Goal: Information Seeking & Learning: Learn about a topic

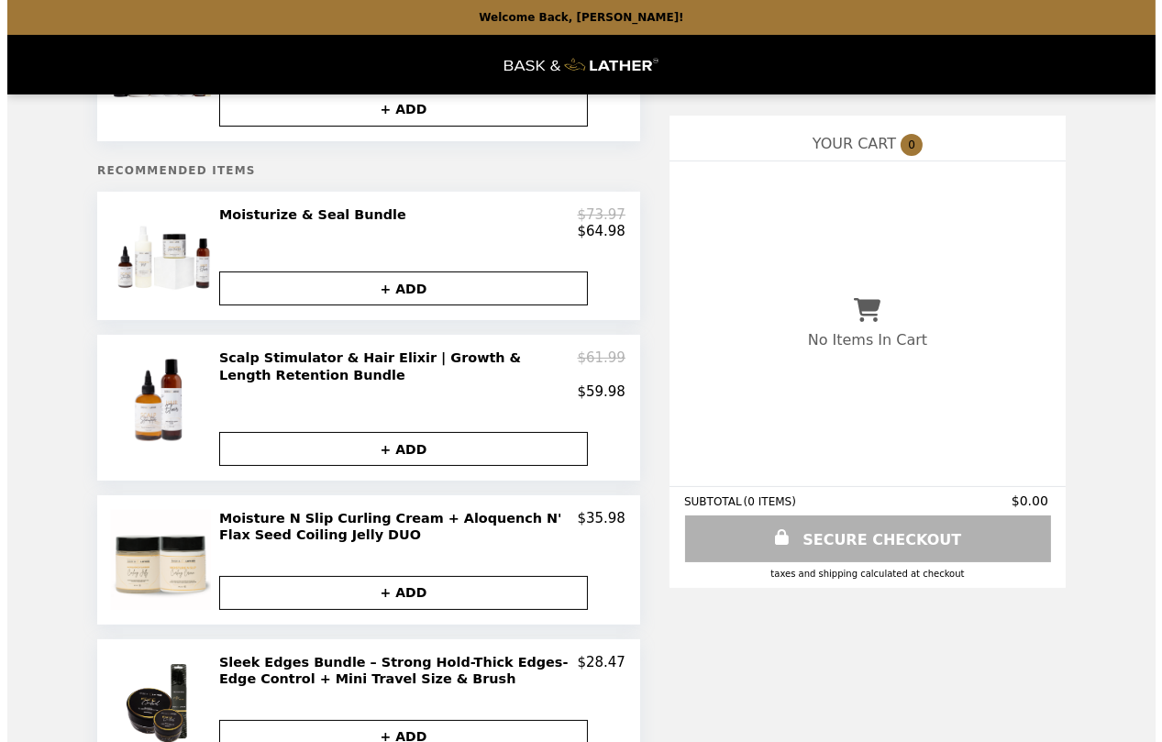
scroll to position [183, 0]
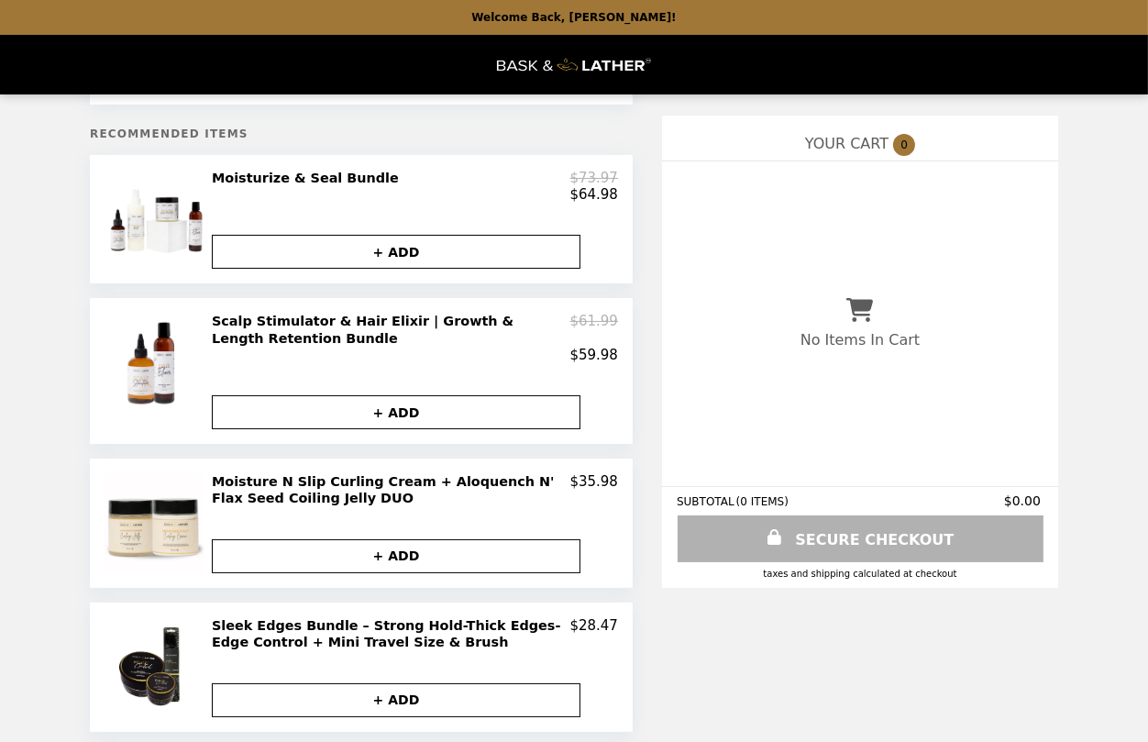
click at [474, 483] on h2 "Moisture N Slip Curling Cream + Aloquench N' Flax Seed Coiling Jelly DUO" at bounding box center [391, 490] width 359 height 34
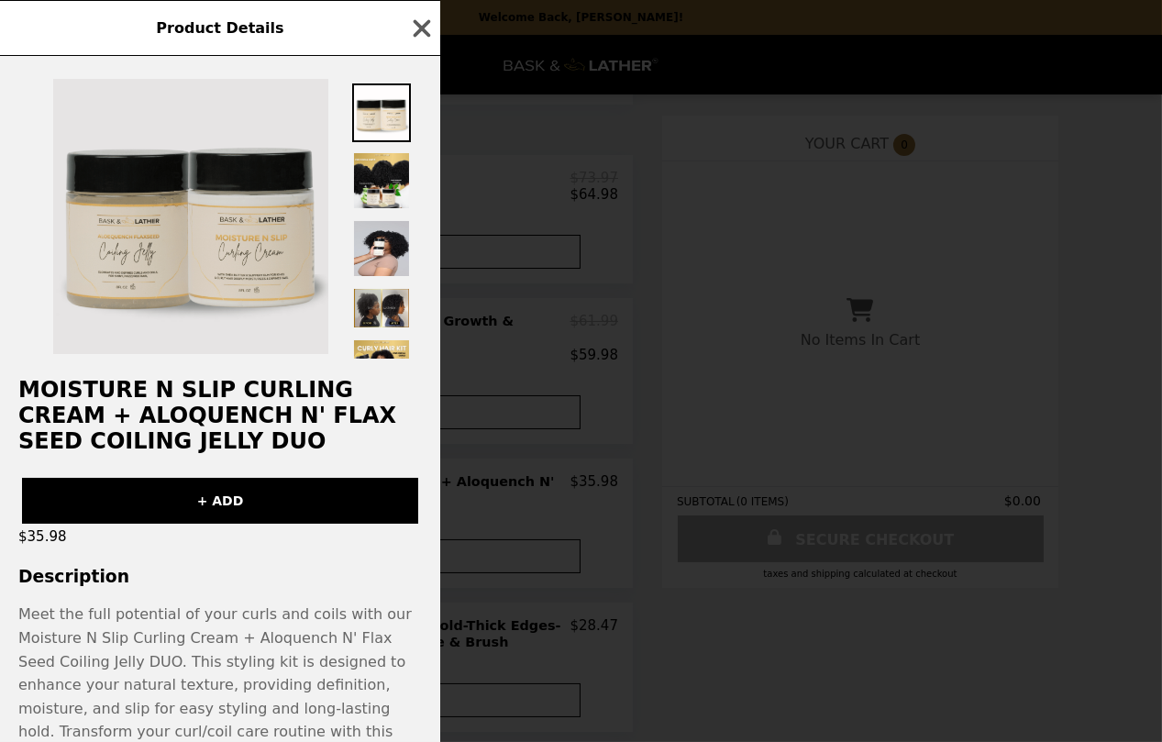
click at [275, 255] on img at bounding box center [190, 216] width 275 height 275
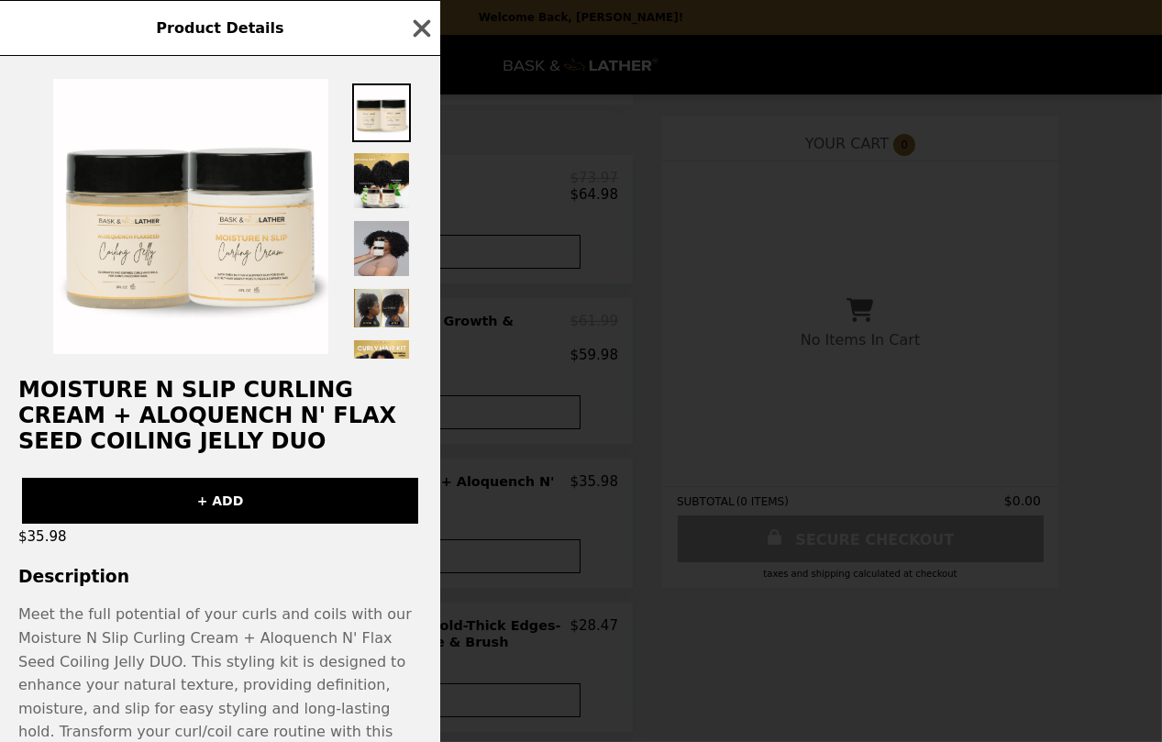
click at [391, 254] on img at bounding box center [381, 248] width 59 height 59
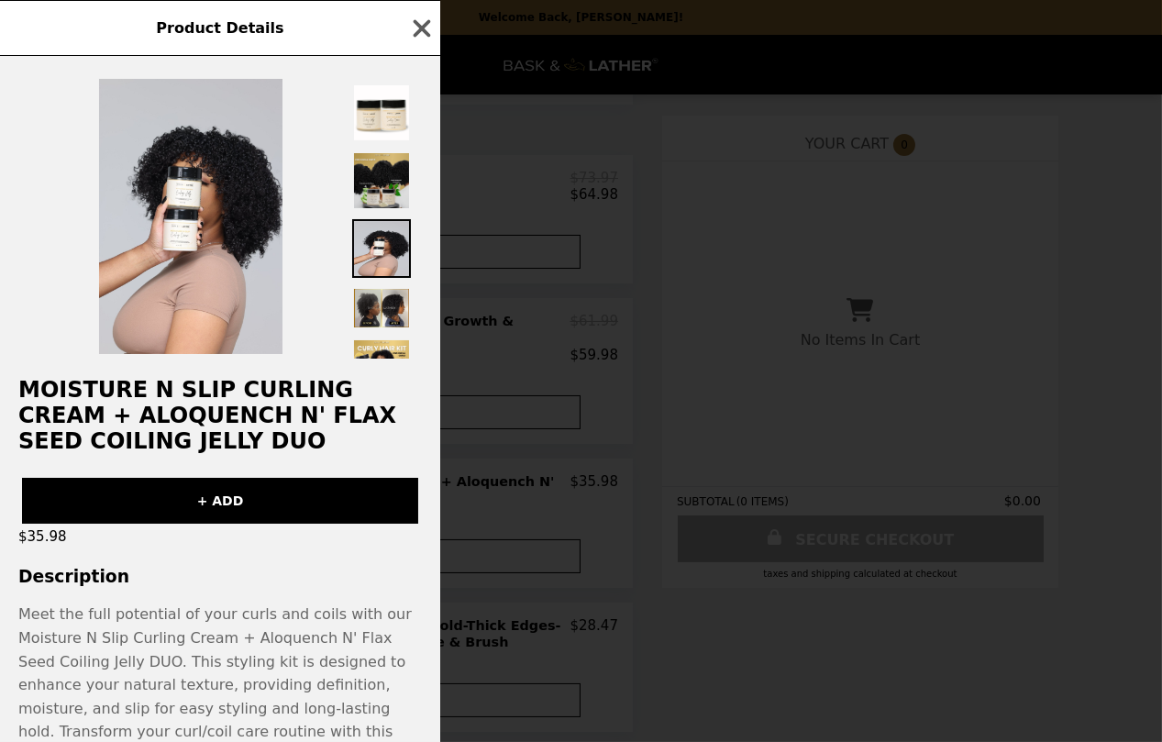
click at [379, 178] on img at bounding box center [381, 180] width 59 height 59
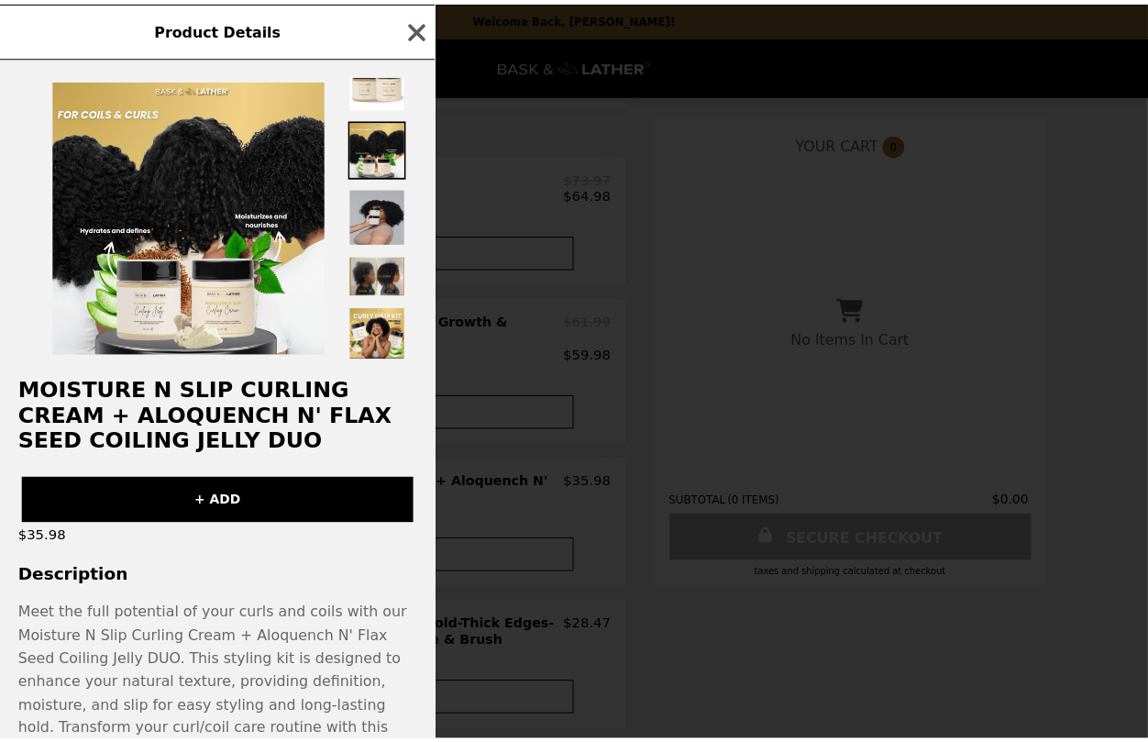
scroll to position [34, 0]
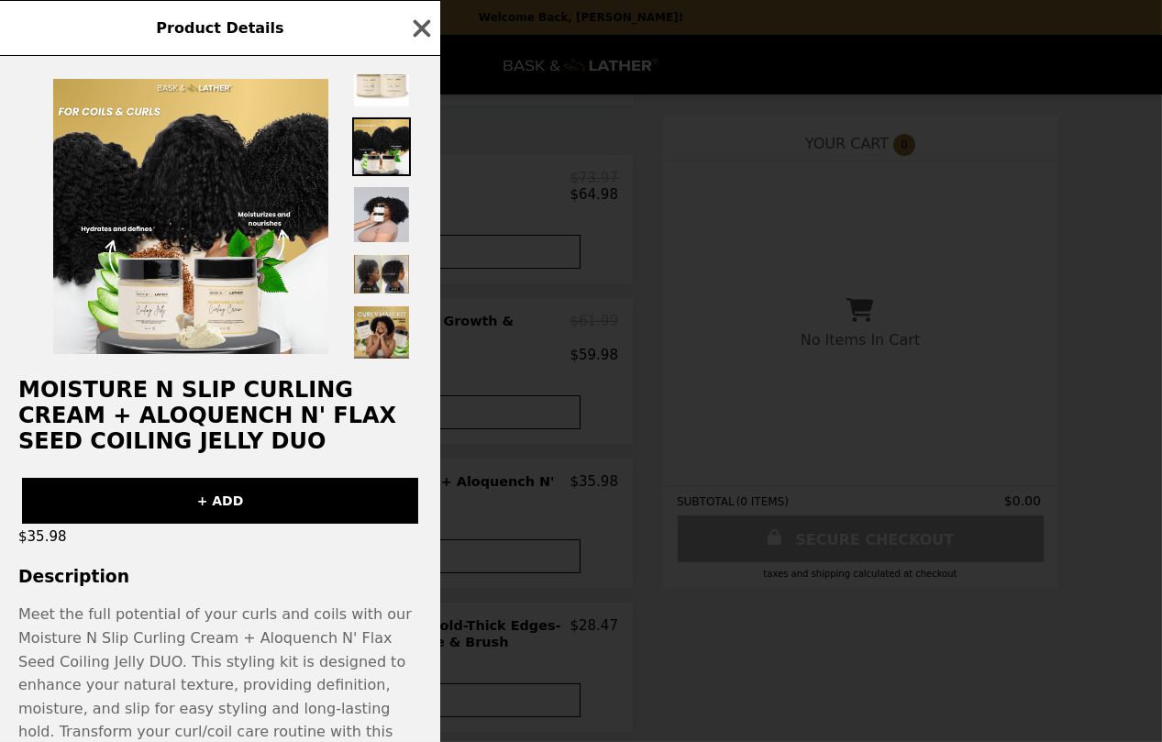
click at [394, 326] on img at bounding box center [381, 333] width 59 height 59
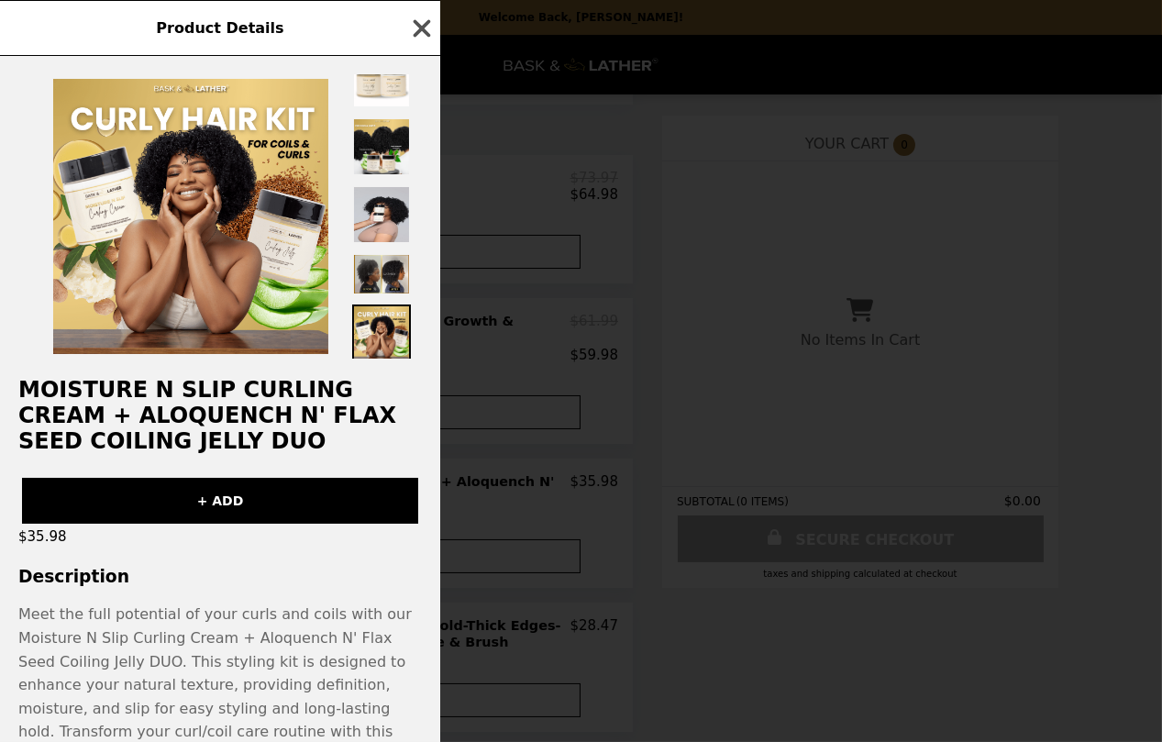
click at [415, 25] on icon "button" at bounding box center [422, 27] width 17 height 17
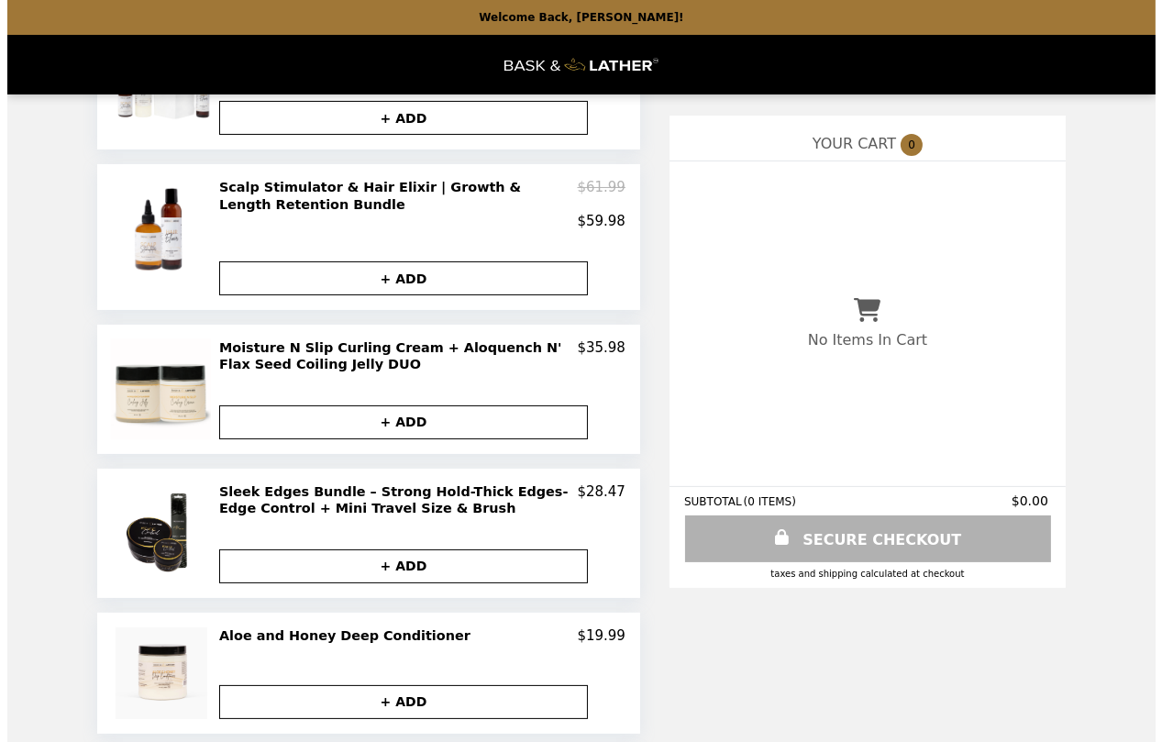
scroll to position [298, 0]
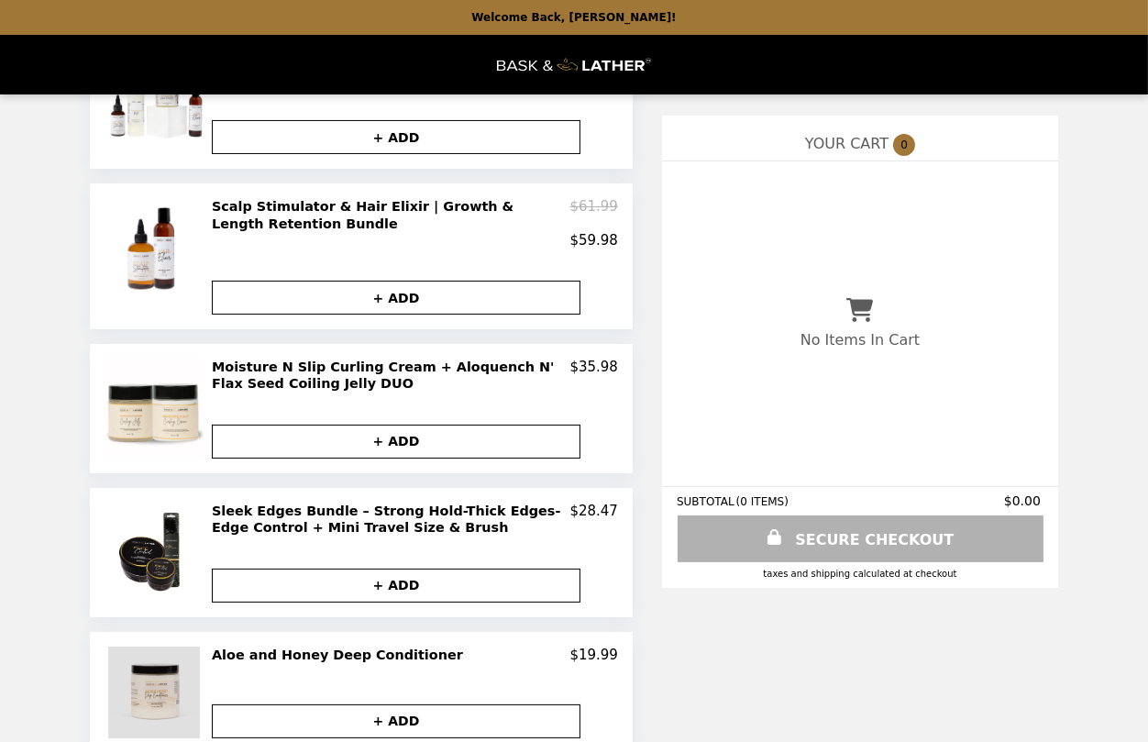
click at [161, 692] on img at bounding box center [156, 693] width 96 height 92
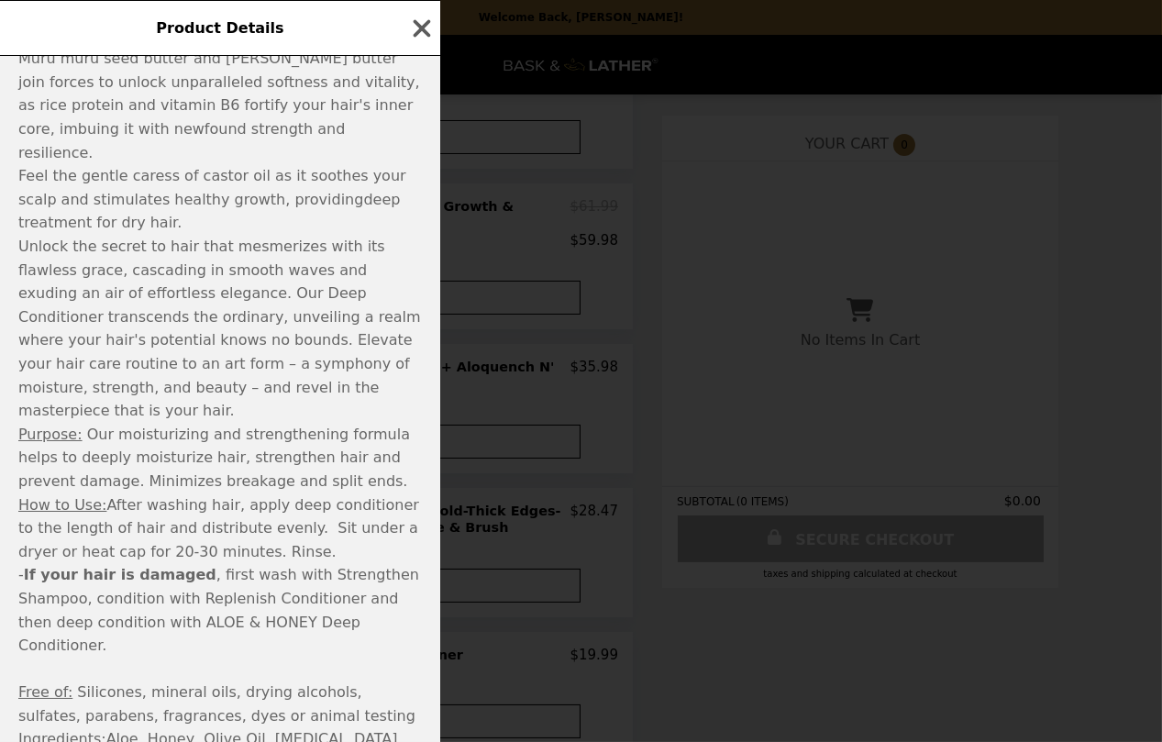
scroll to position [967, 0]
click at [418, 29] on icon "button" at bounding box center [422, 27] width 17 height 17
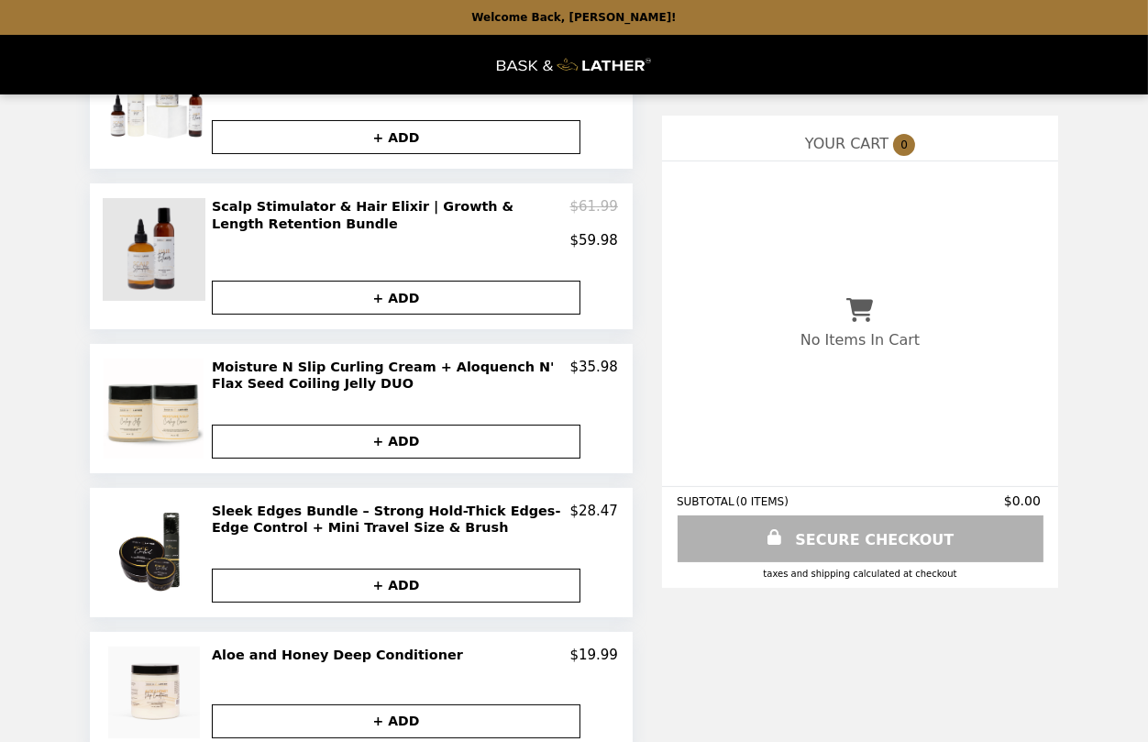
click at [140, 244] on img at bounding box center [156, 249] width 107 height 103
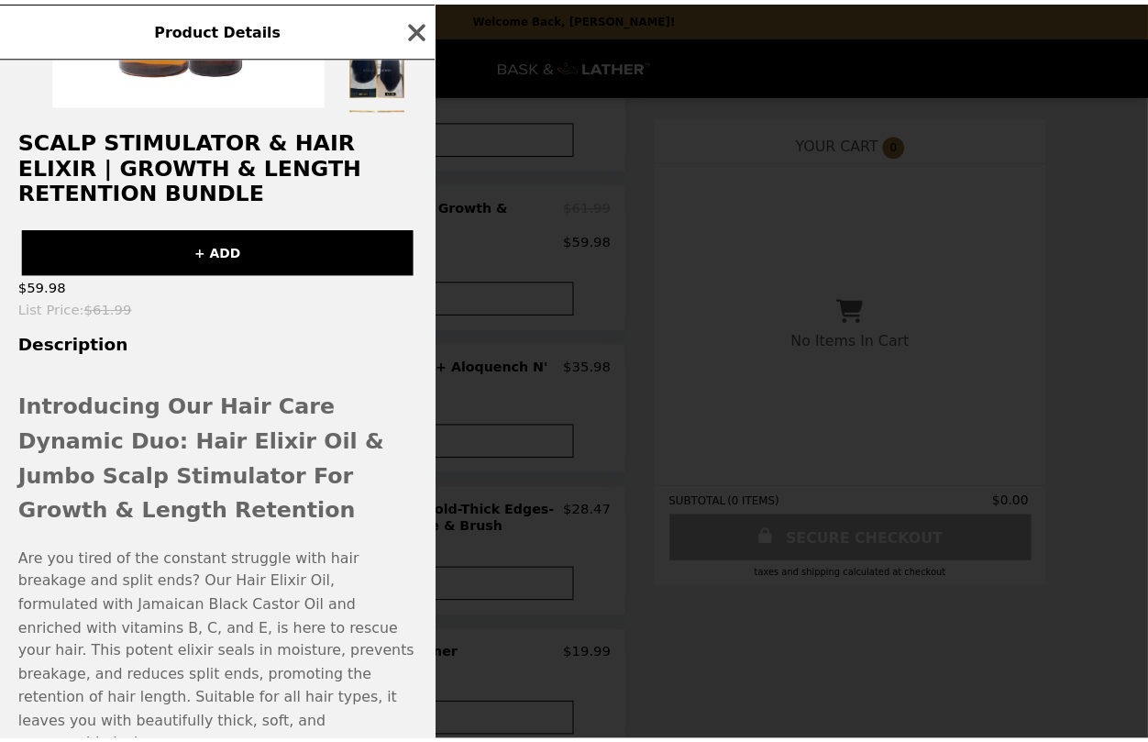
scroll to position [248, 0]
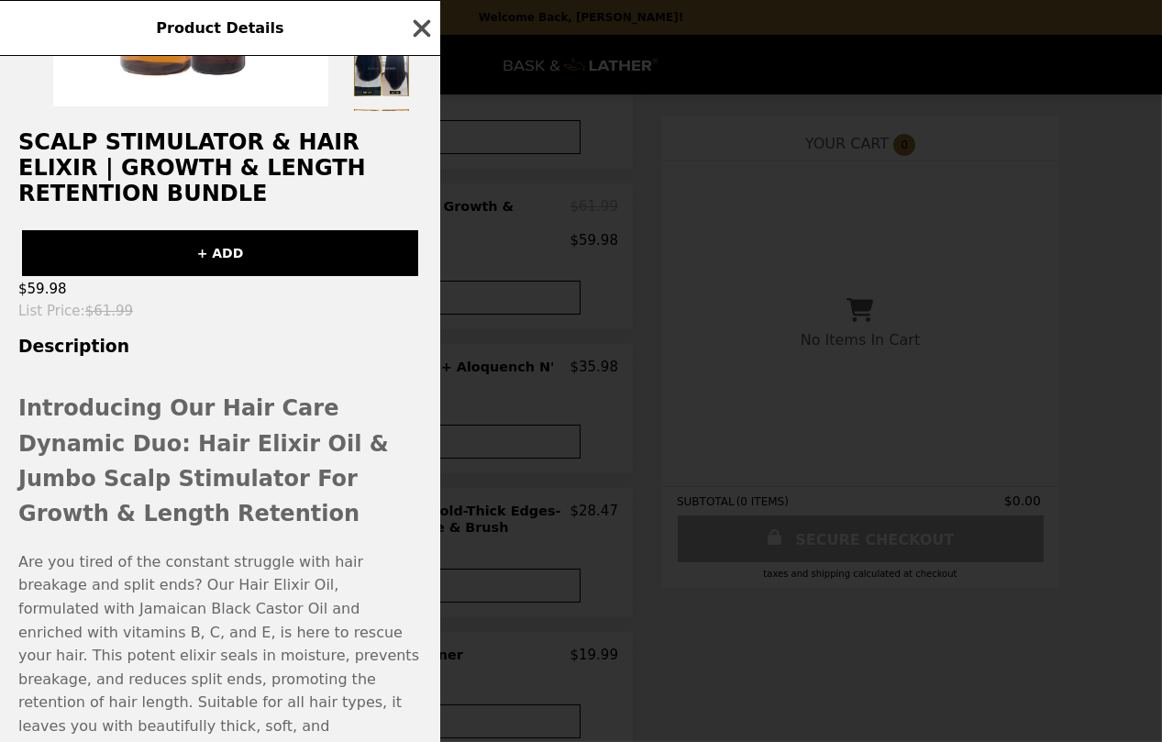
click at [420, 27] on icon "button" at bounding box center [422, 27] width 17 height 17
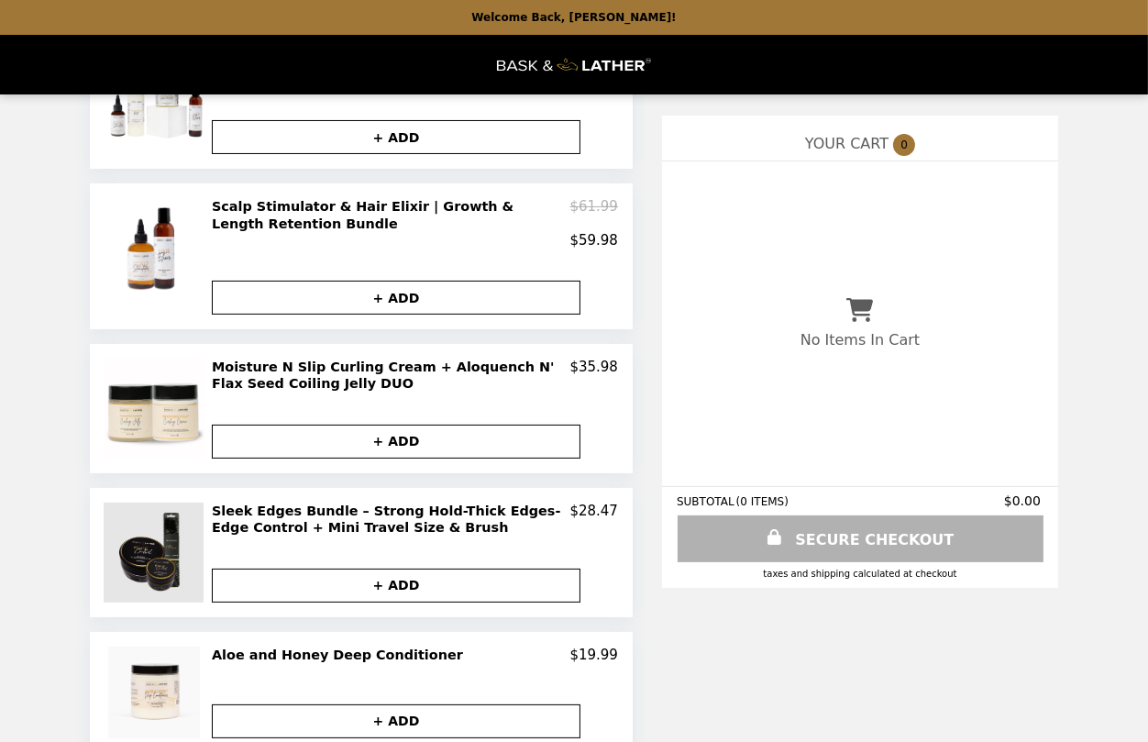
click at [167, 547] on img at bounding box center [156, 553] width 105 height 100
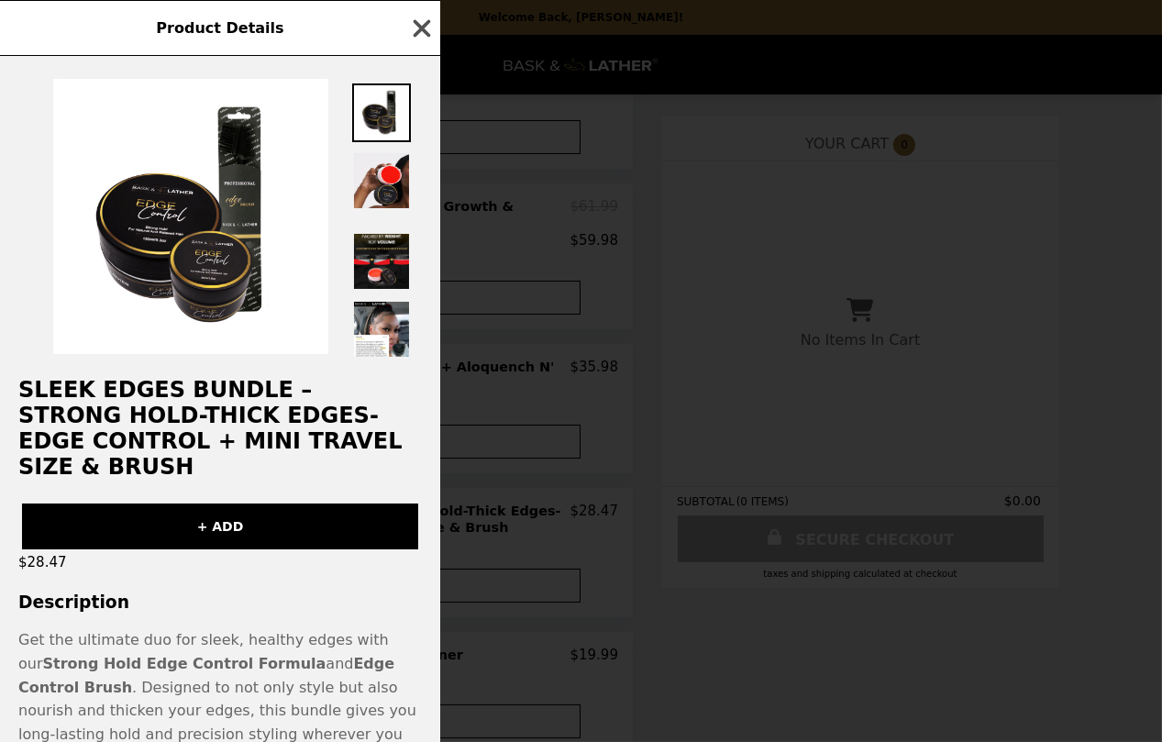
click at [426, 28] on icon "button" at bounding box center [422, 29] width 28 height 28
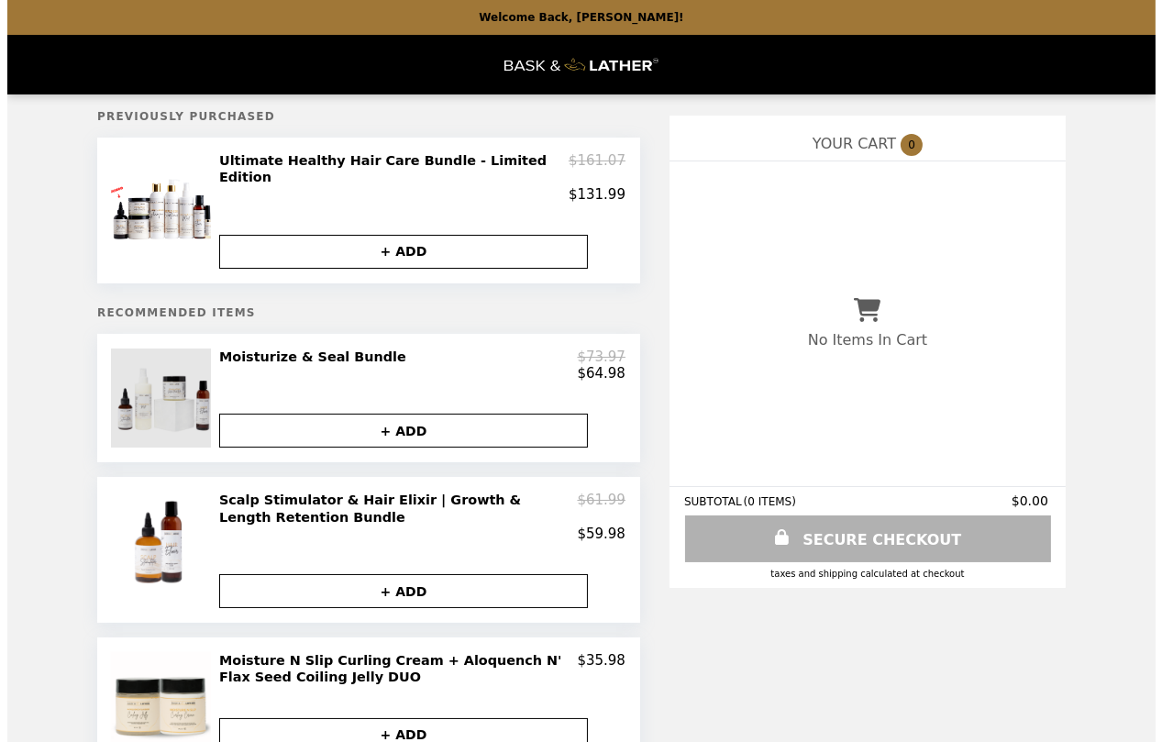
scroll to position [0, 0]
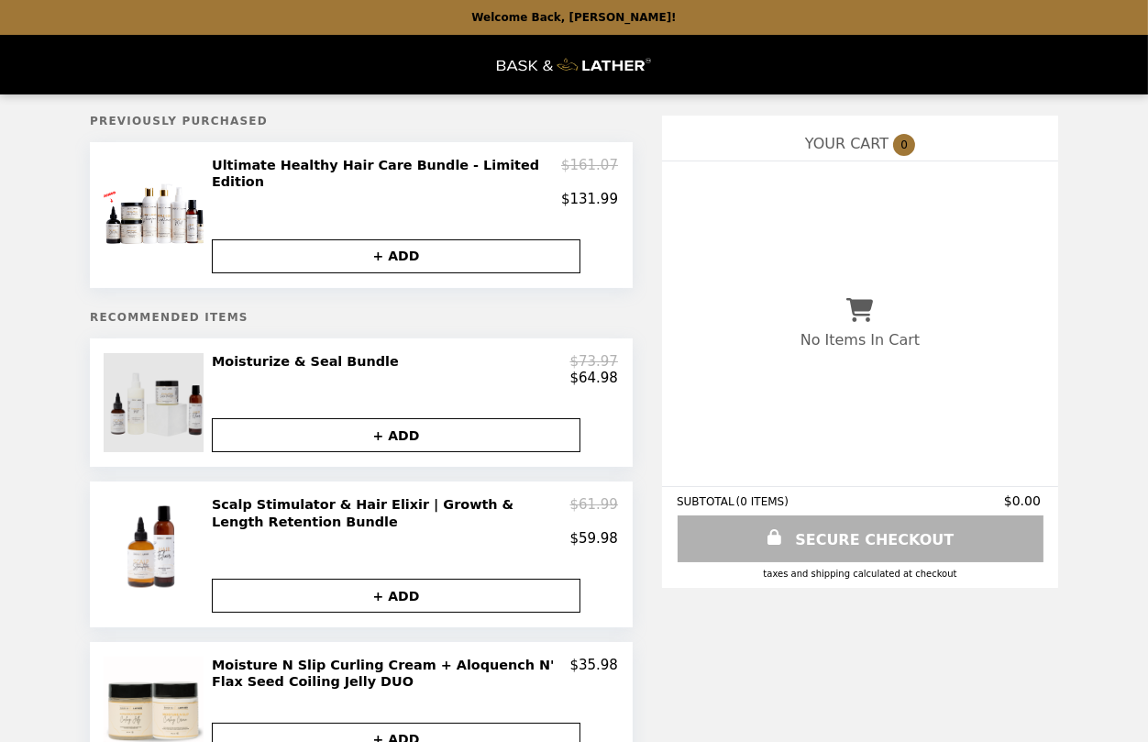
click at [168, 386] on img at bounding box center [156, 402] width 104 height 99
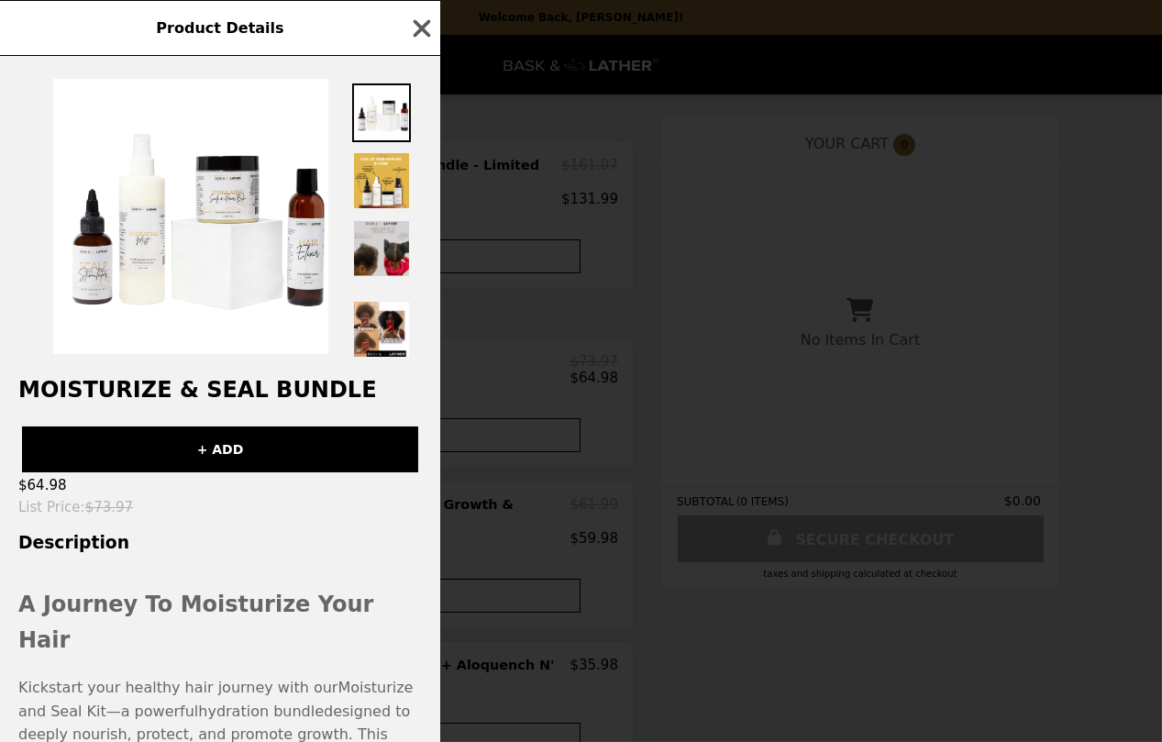
click at [373, 247] on img at bounding box center [381, 248] width 59 height 59
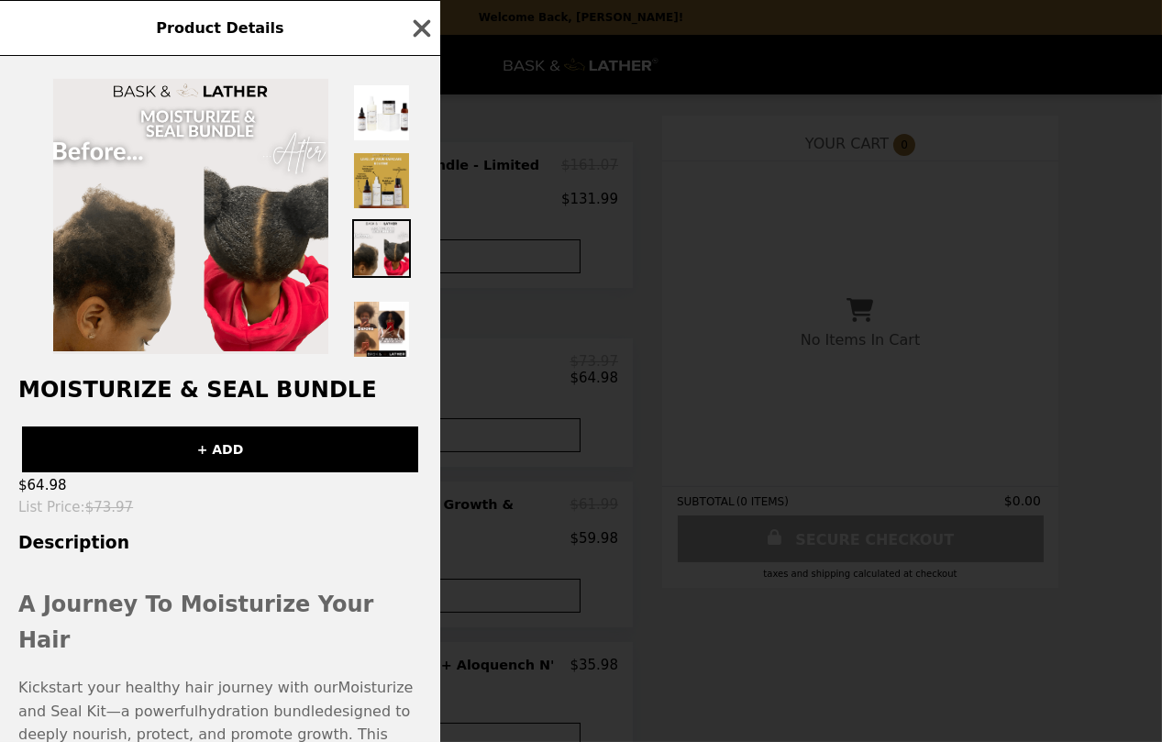
click at [376, 168] on img at bounding box center [381, 180] width 59 height 59
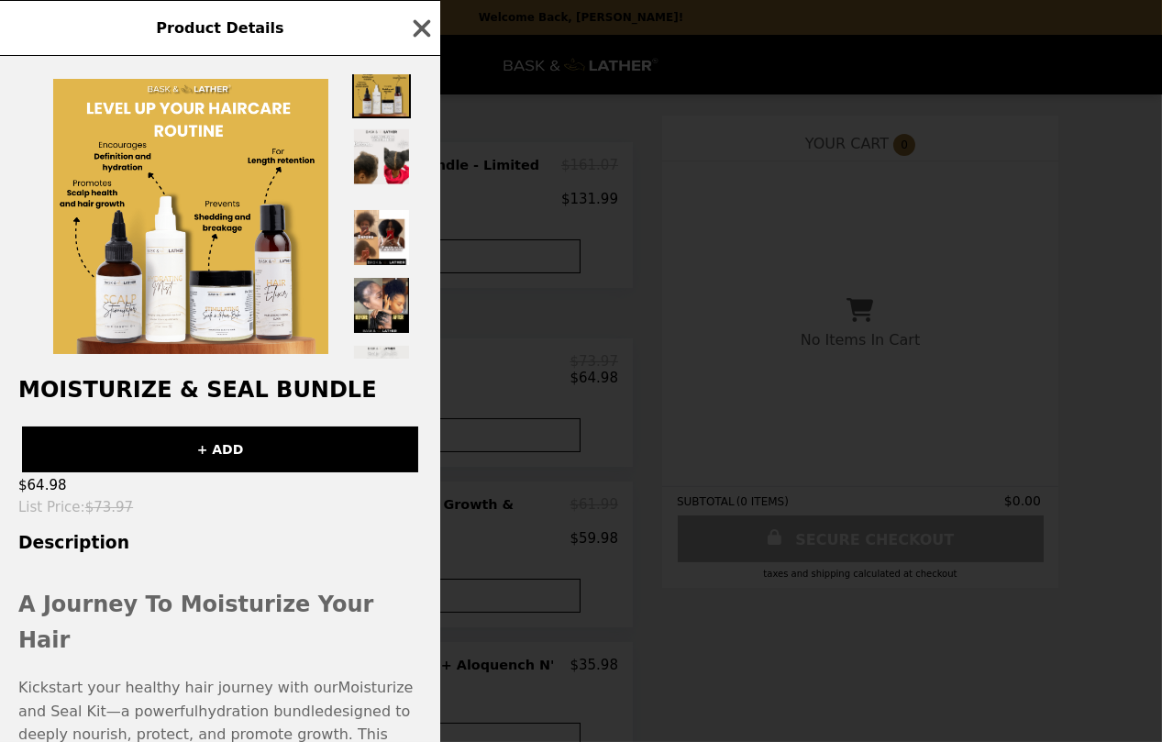
scroll to position [183, 0]
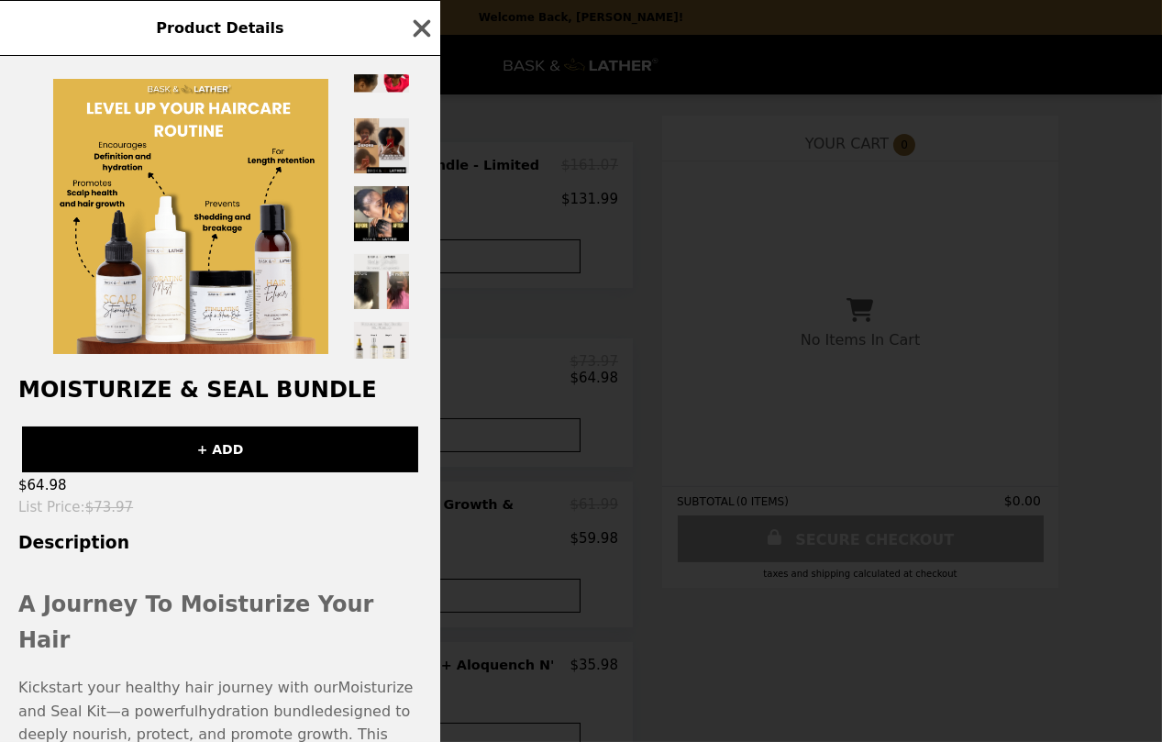
click at [381, 175] on img at bounding box center [381, 145] width 59 height 59
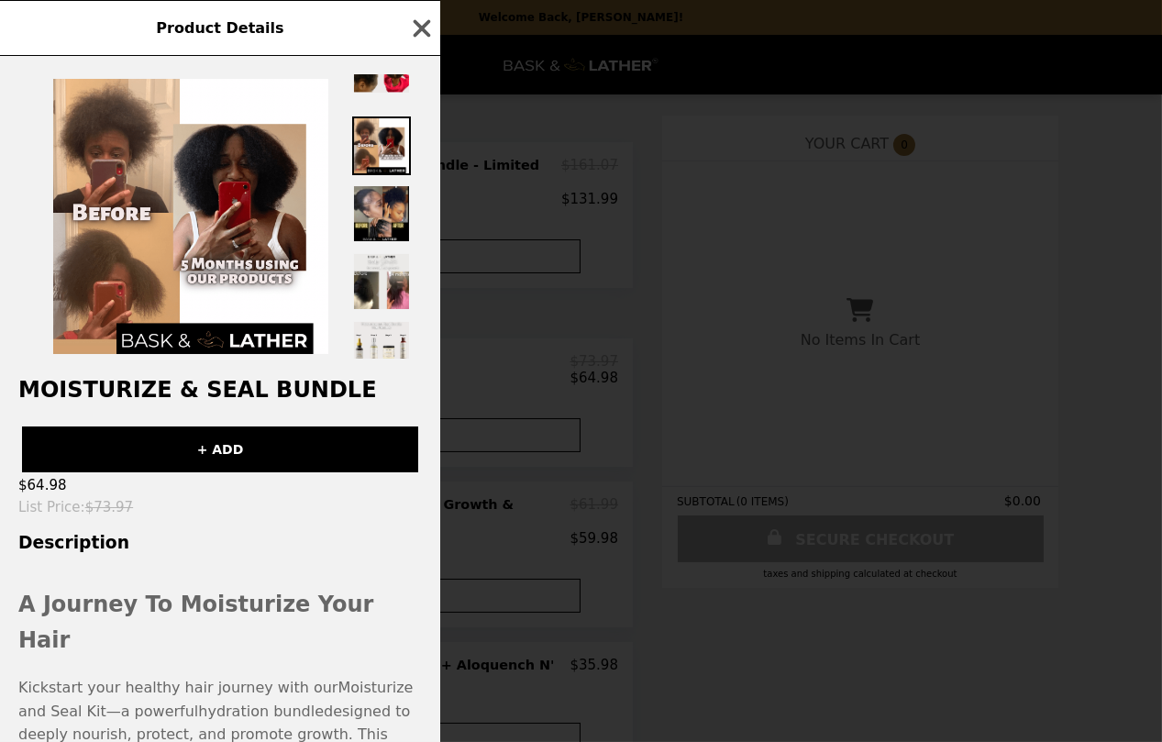
click at [385, 243] on img at bounding box center [381, 213] width 59 height 59
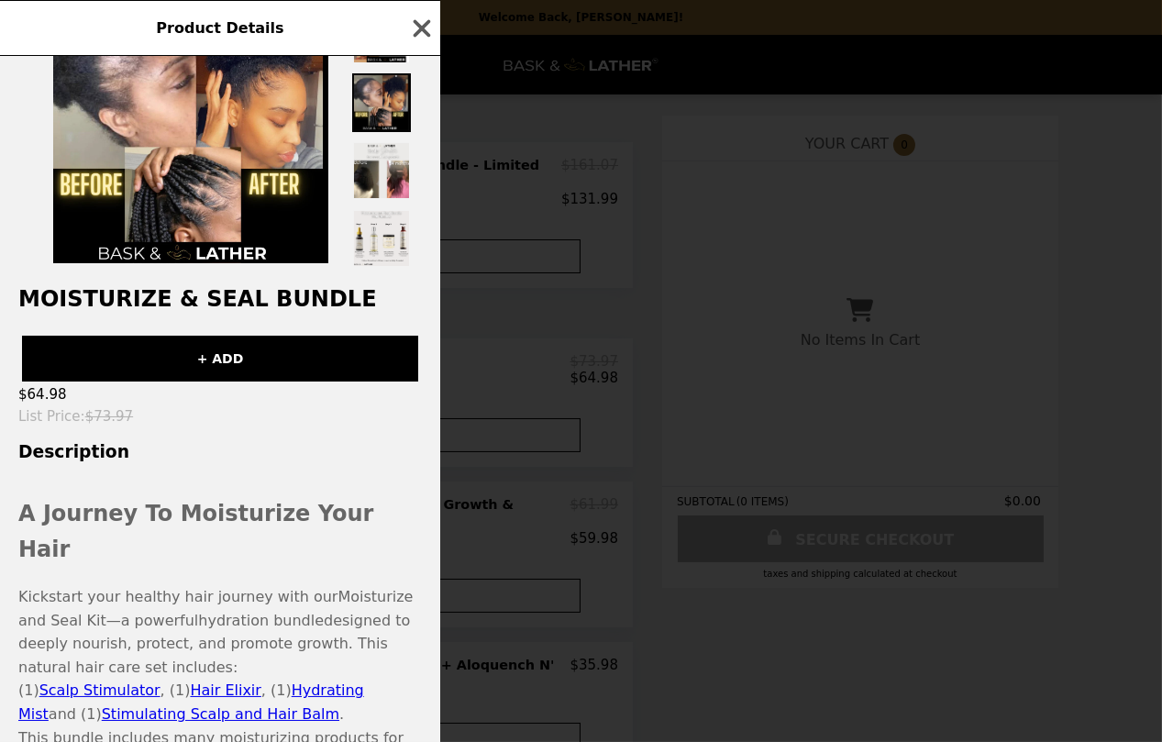
scroll to position [92, 0]
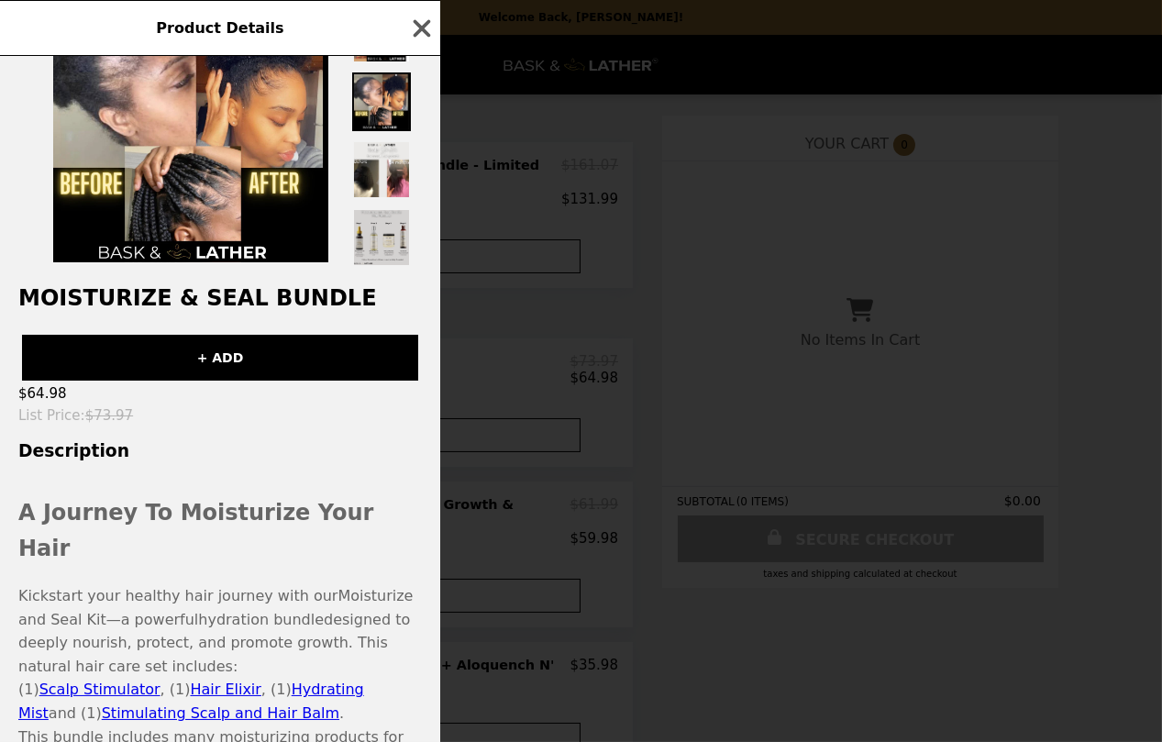
click at [374, 237] on img at bounding box center [381, 237] width 59 height 59
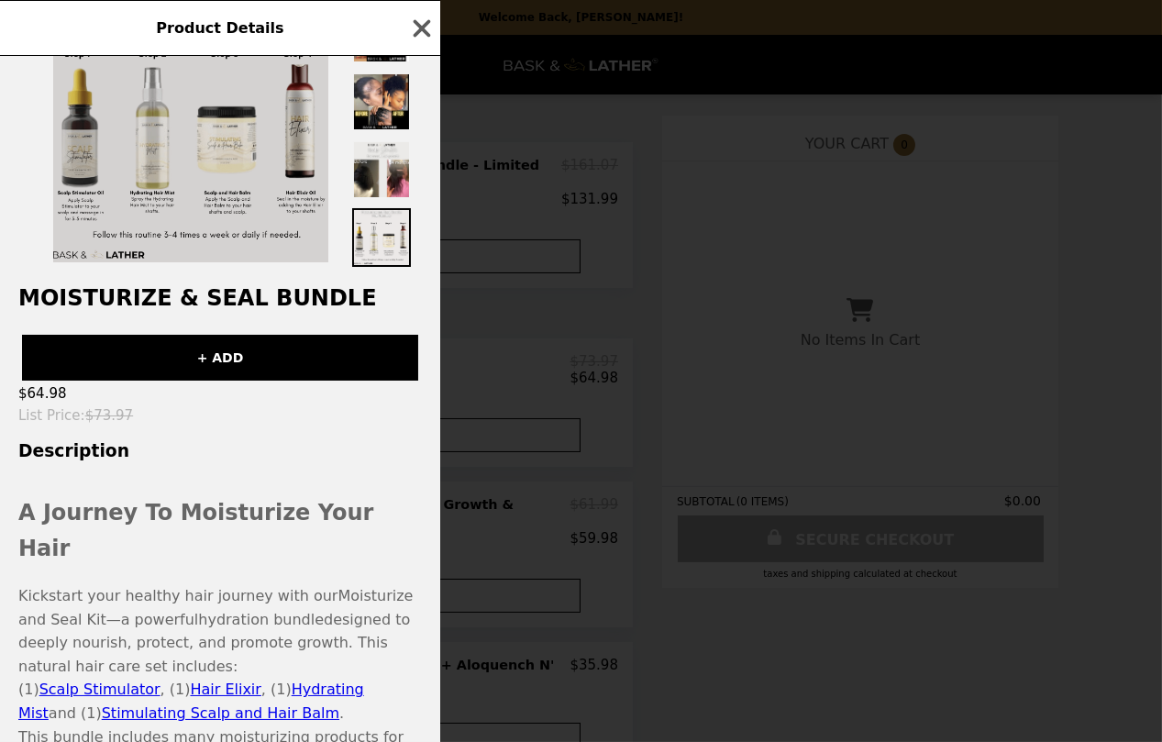
click at [146, 217] on img at bounding box center [190, 124] width 275 height 275
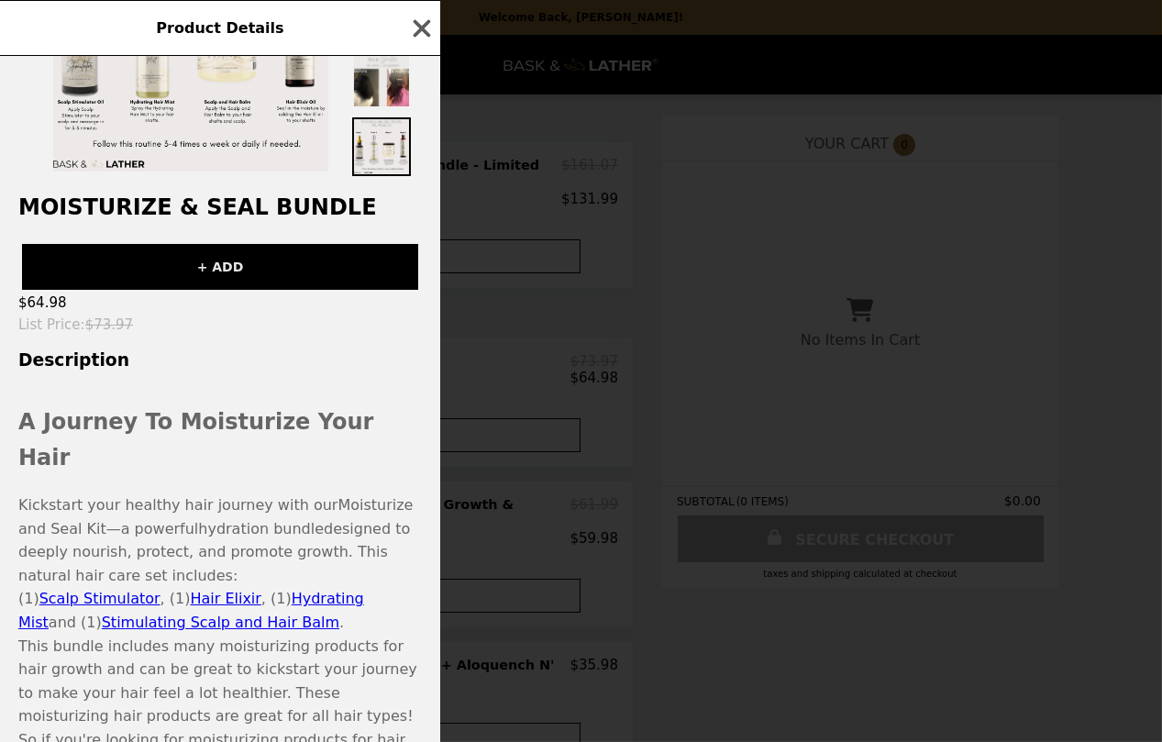
scroll to position [183, 0]
click at [301, 589] on span "Hydrating Mist" at bounding box center [191, 609] width 346 height 41
